Goal: Register for event/course

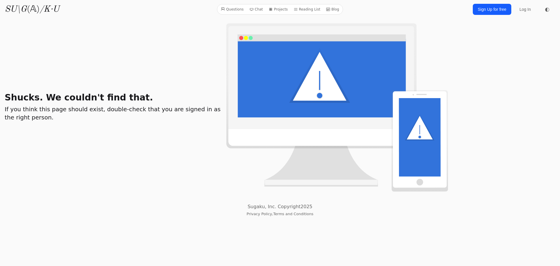
click at [490, 9] on link "Sign Up for free" at bounding box center [492, 9] width 38 height 11
